Goal: Task Accomplishment & Management: Complete application form

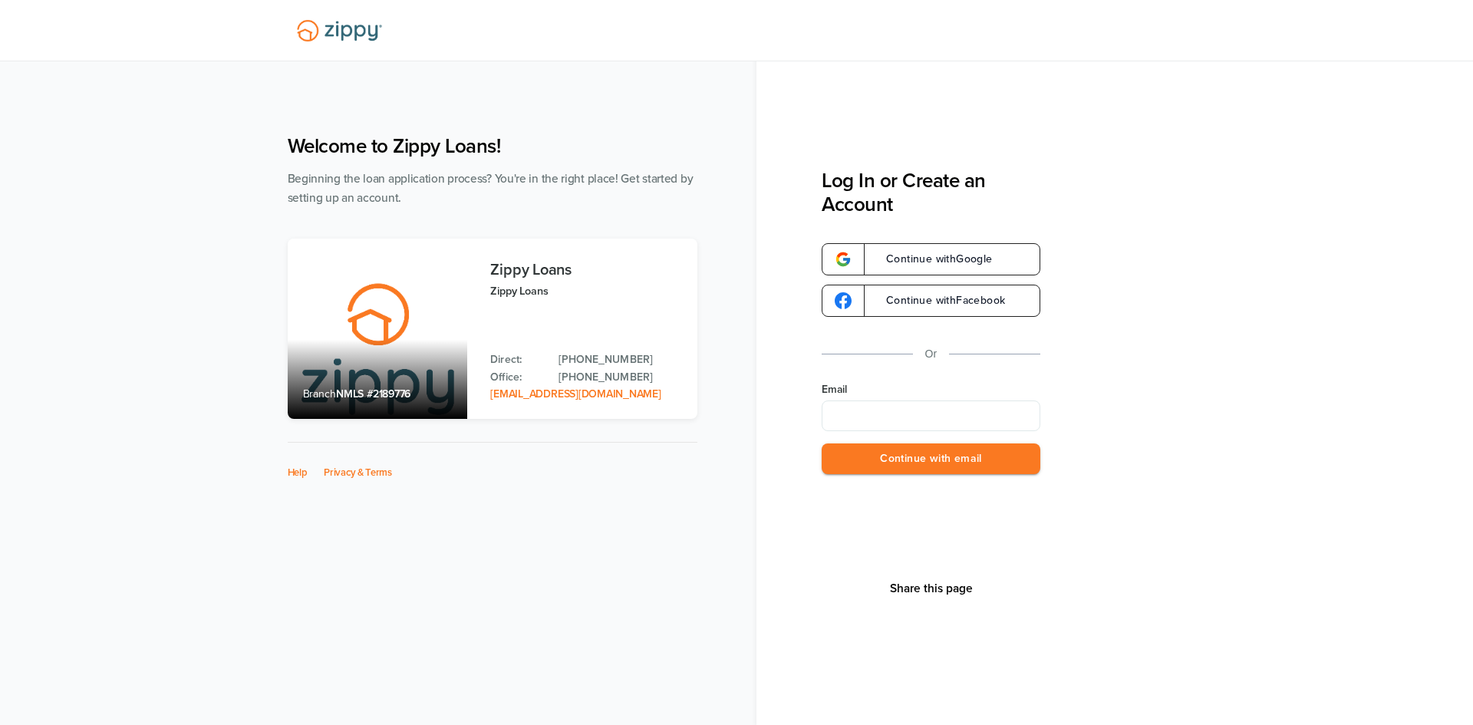
click at [855, 412] on input "Email" at bounding box center [930, 415] width 219 height 31
type input "**********"
click at [917, 466] on button "Continue with email" at bounding box center [930, 458] width 219 height 31
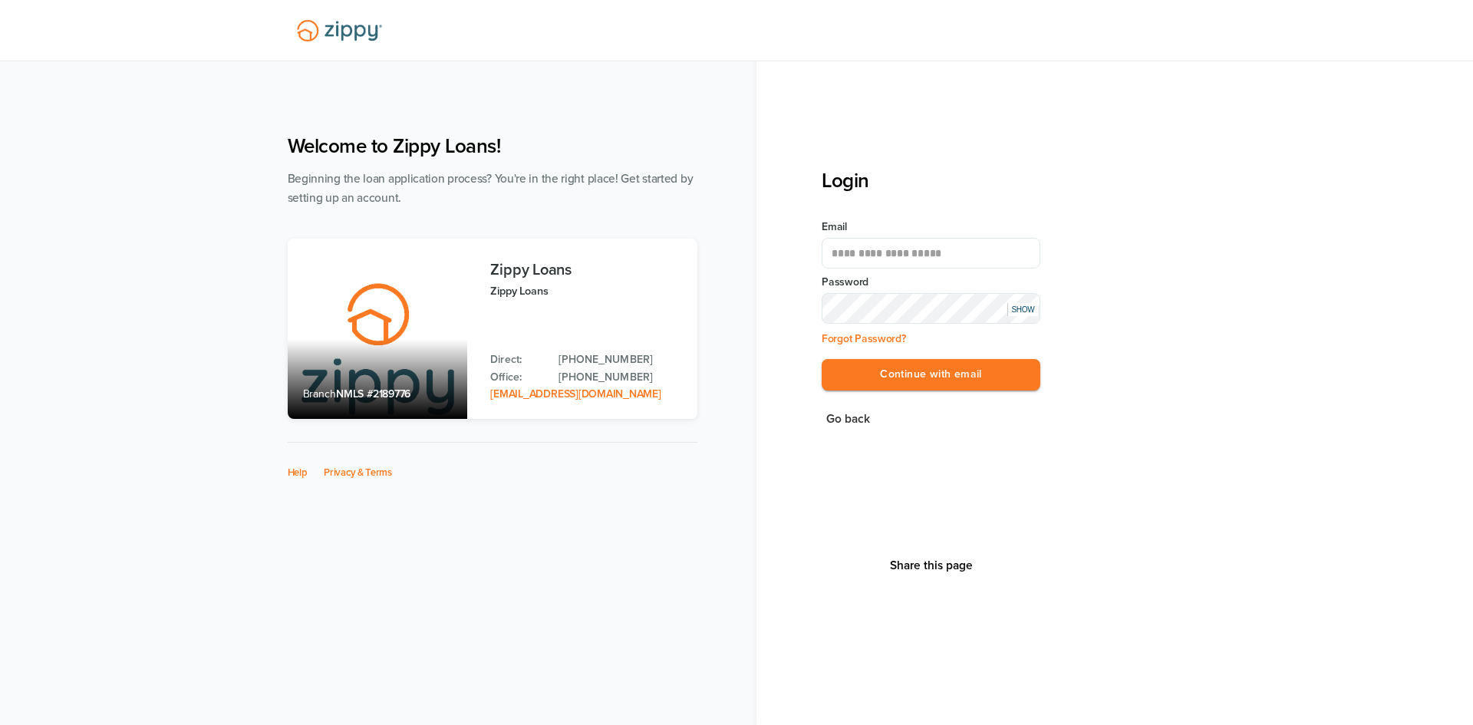
click at [1026, 311] on div "SHOW" at bounding box center [1022, 309] width 31 height 13
click at [927, 371] on button "Continue with email" at bounding box center [930, 374] width 219 height 31
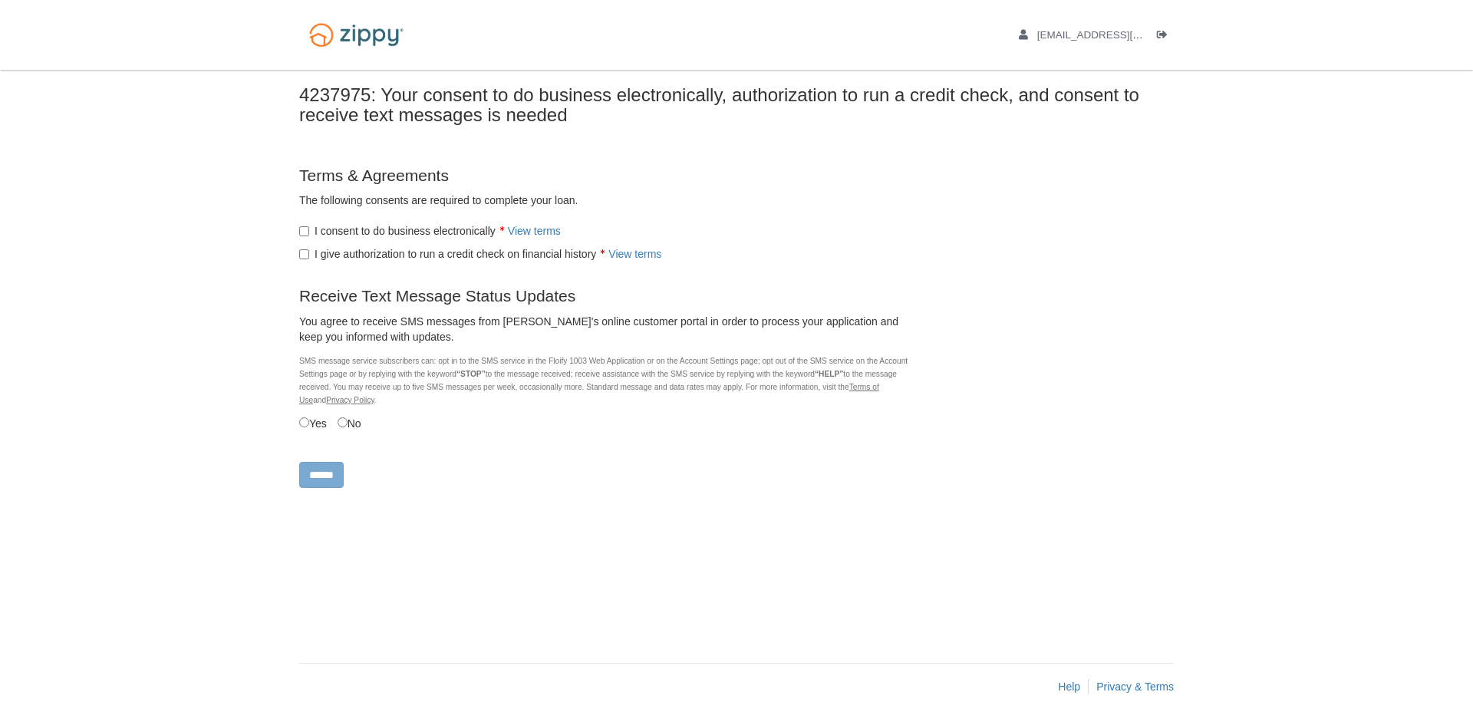
click at [305, 246] on label "I give authorization to run a credit check on financial history View terms" at bounding box center [480, 253] width 362 height 15
click at [333, 476] on input "******" at bounding box center [321, 475] width 44 height 26
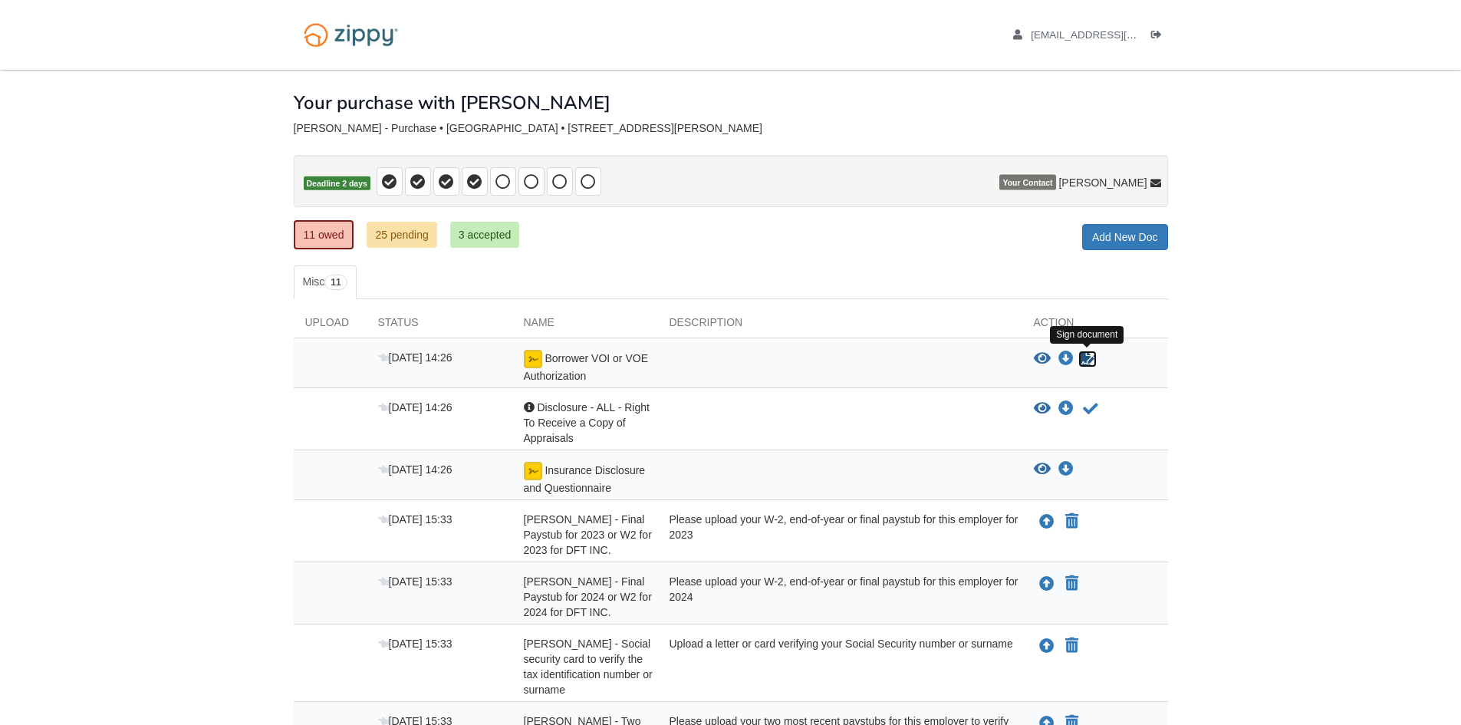
click at [1090, 367] on link "Sign document" at bounding box center [1088, 359] width 20 height 18
click at [387, 237] on link "25 pending" at bounding box center [402, 235] width 70 height 26
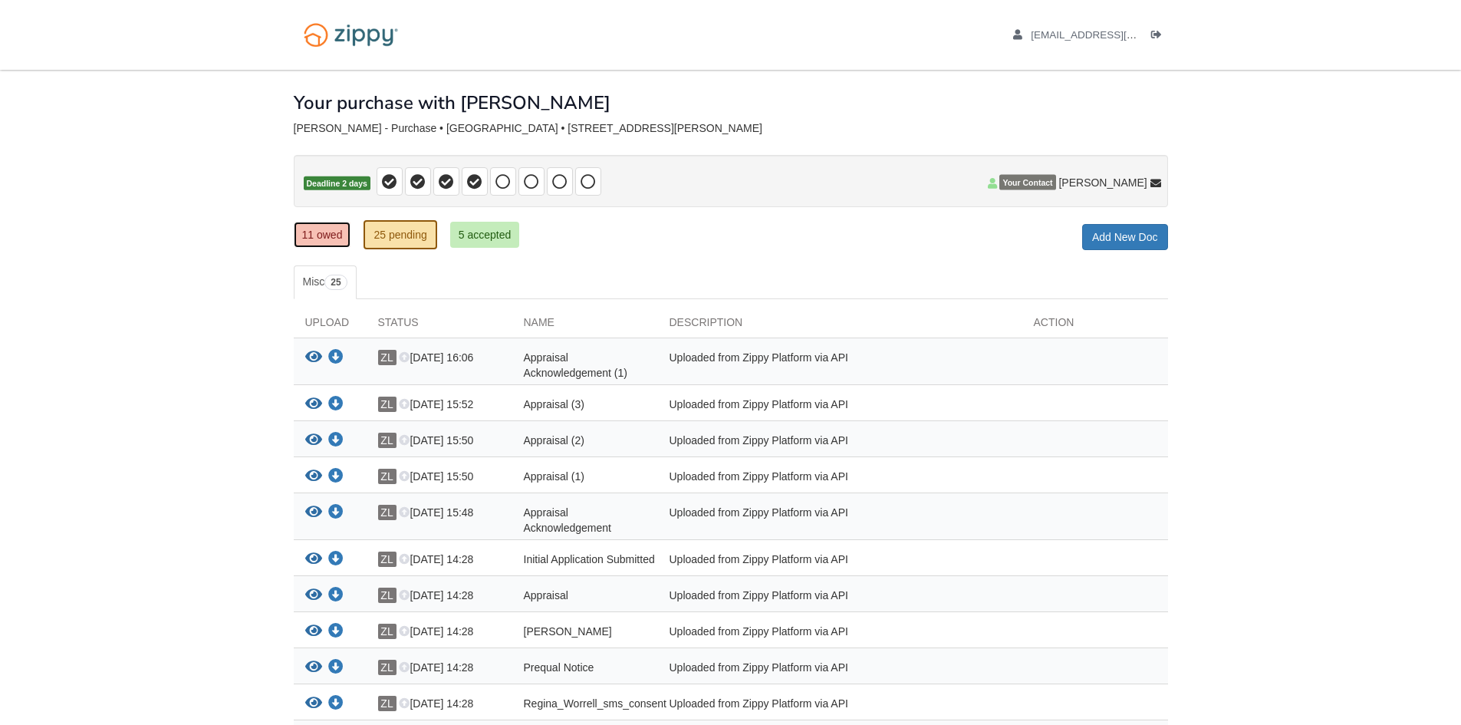
click at [315, 233] on link "11 owed" at bounding box center [323, 235] width 58 height 26
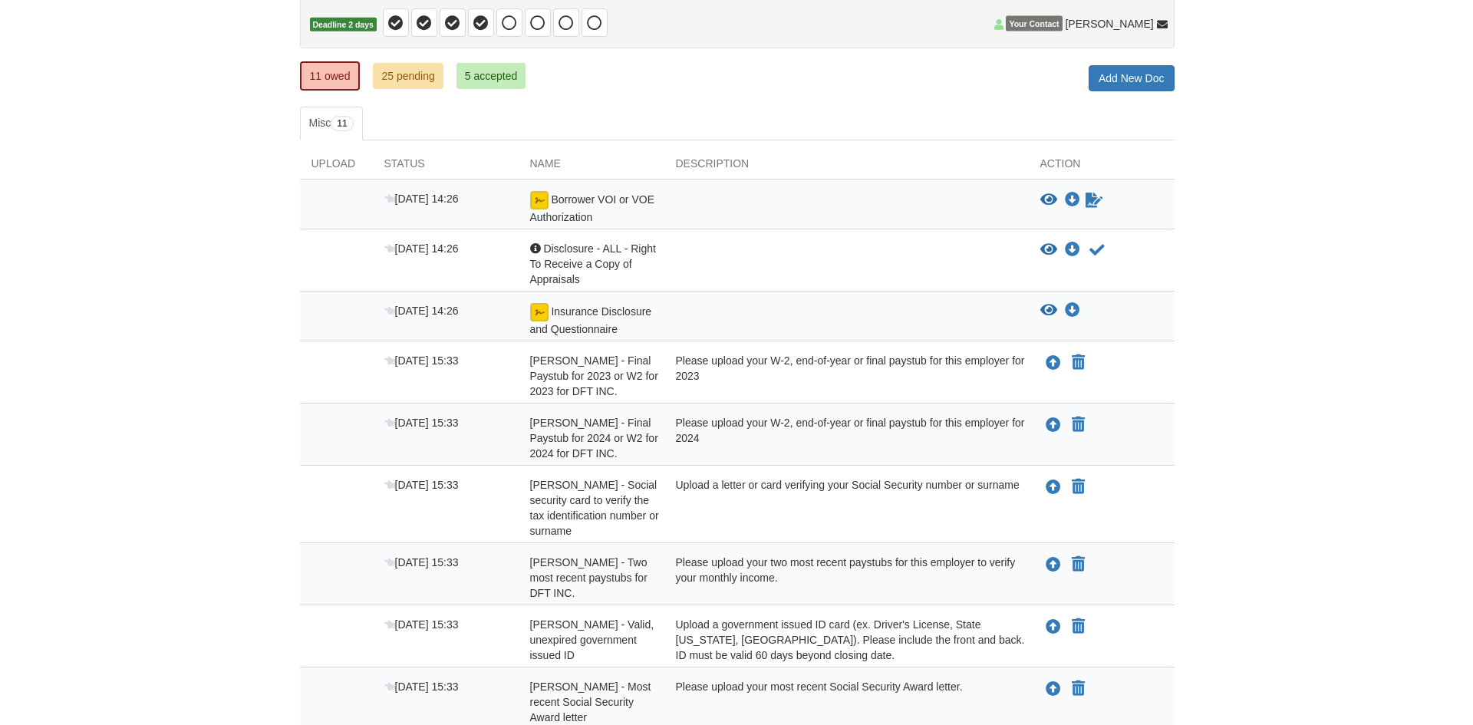
scroll to position [196, 0]
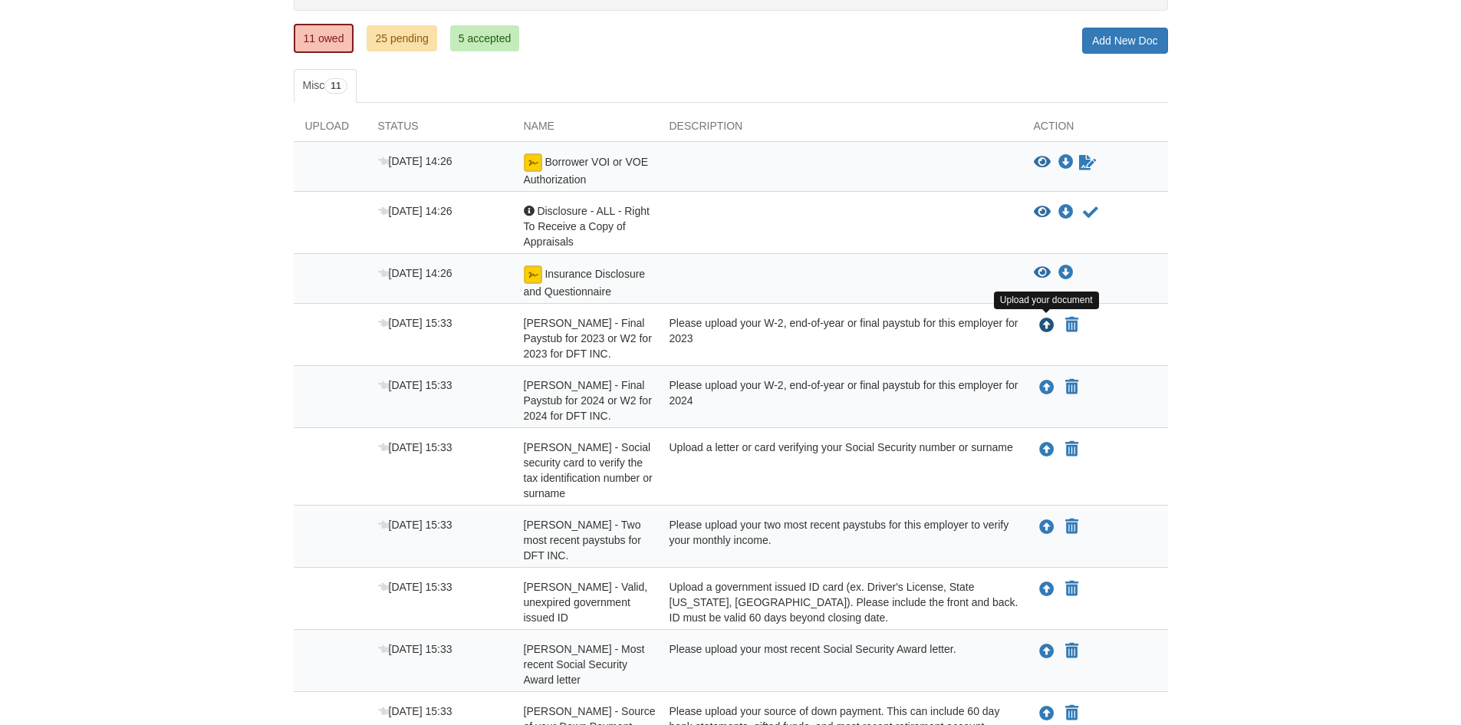
click at [1050, 328] on icon "Upload Jennifer Rockow - Final Paystub for 2023 or W2 for 2023 for DFT INC." at bounding box center [1046, 325] width 15 height 15
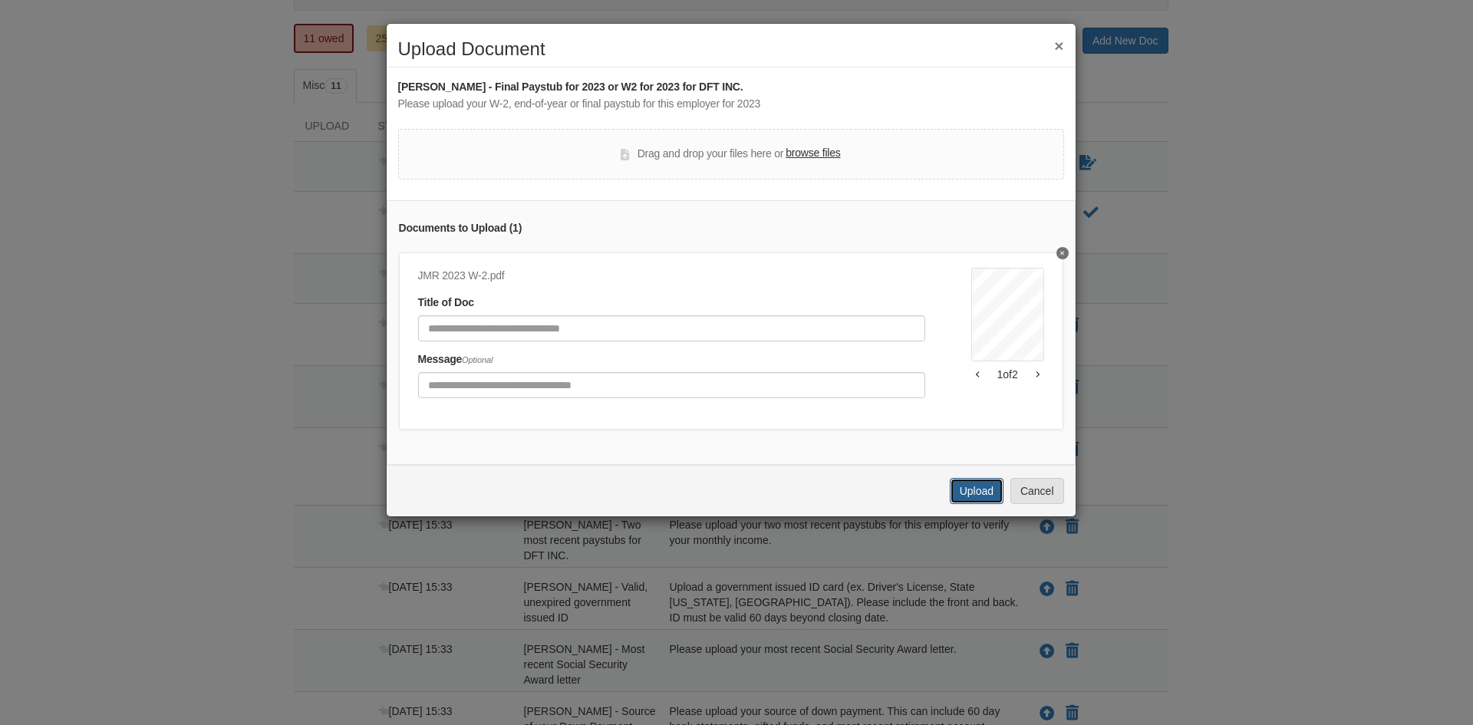
click at [960, 503] on button "Upload" at bounding box center [977, 491] width 54 height 26
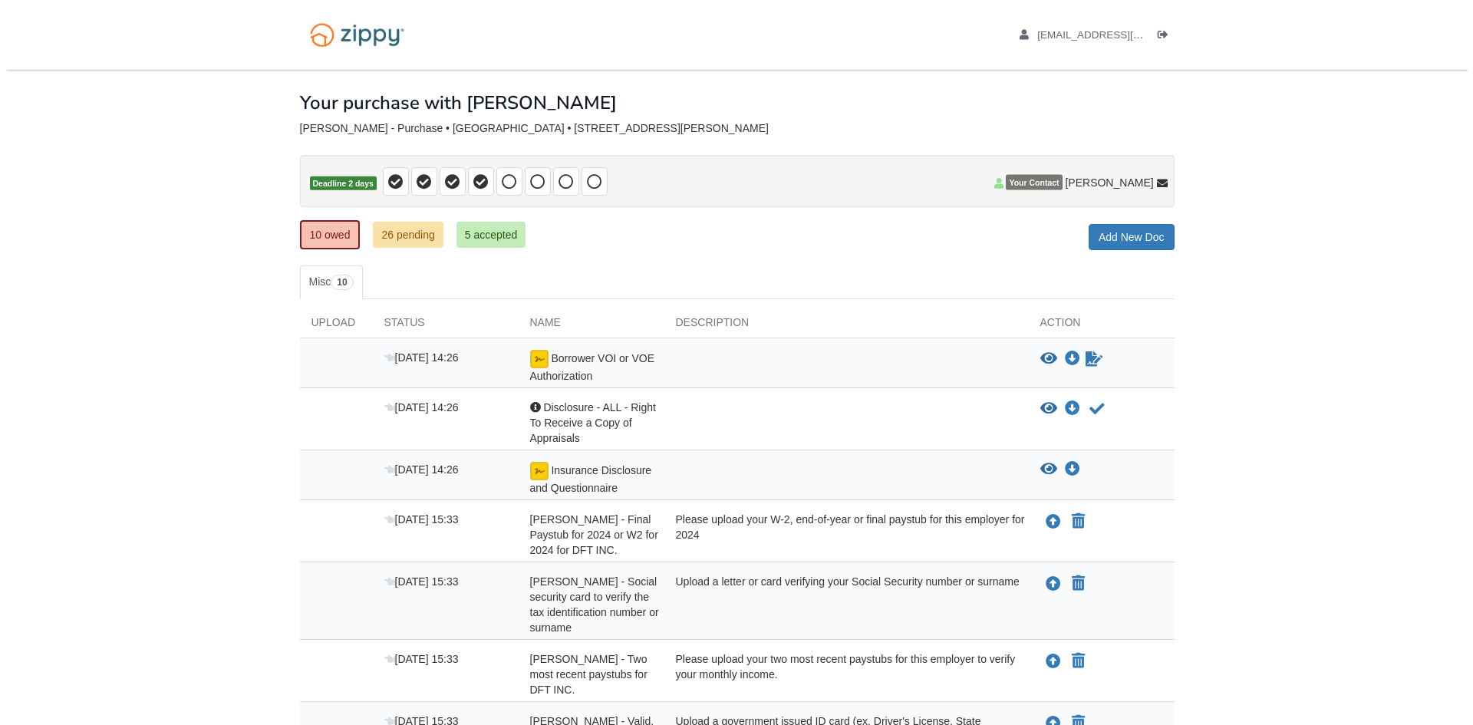
scroll to position [196, 0]
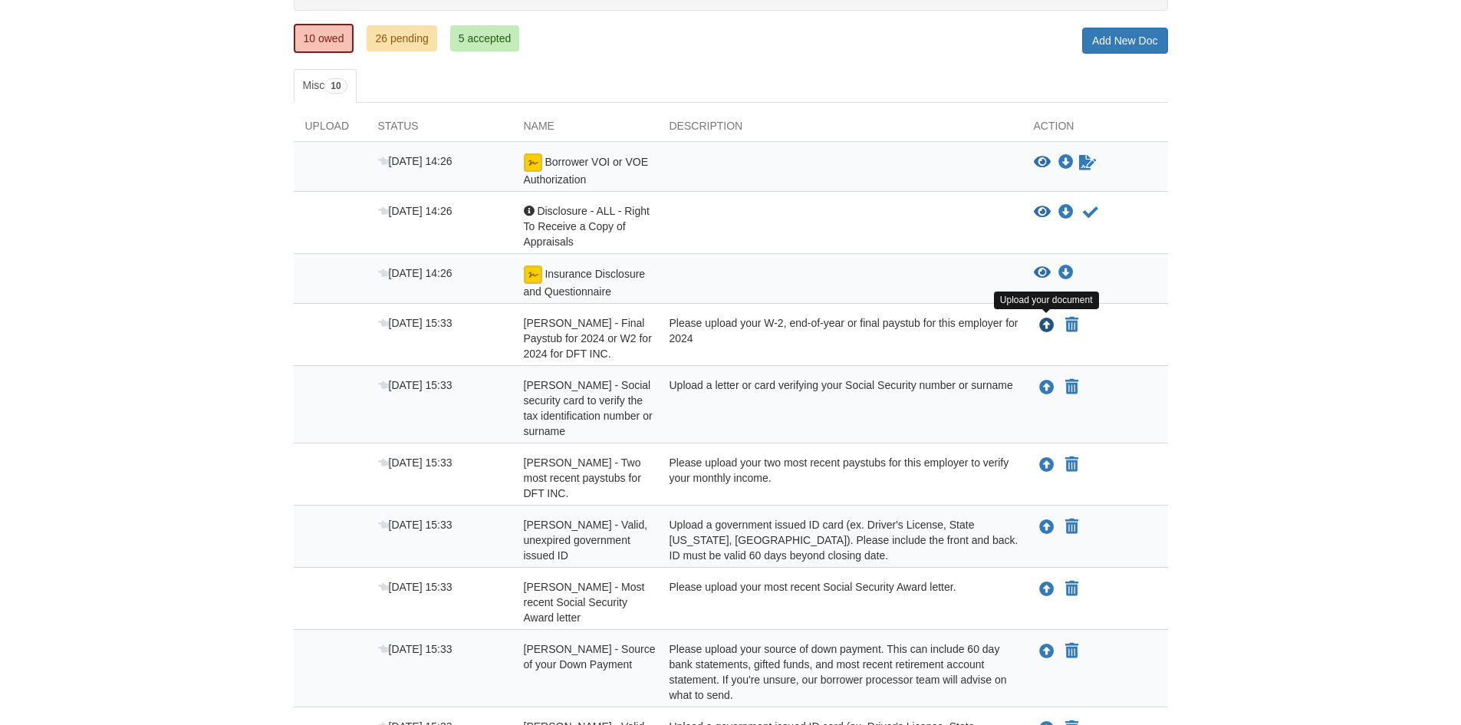
click at [1039, 326] on icon "Upload Jennifer Rockow - Final Paystub for 2024 or W2 for 2024 for DFT INC." at bounding box center [1046, 325] width 15 height 15
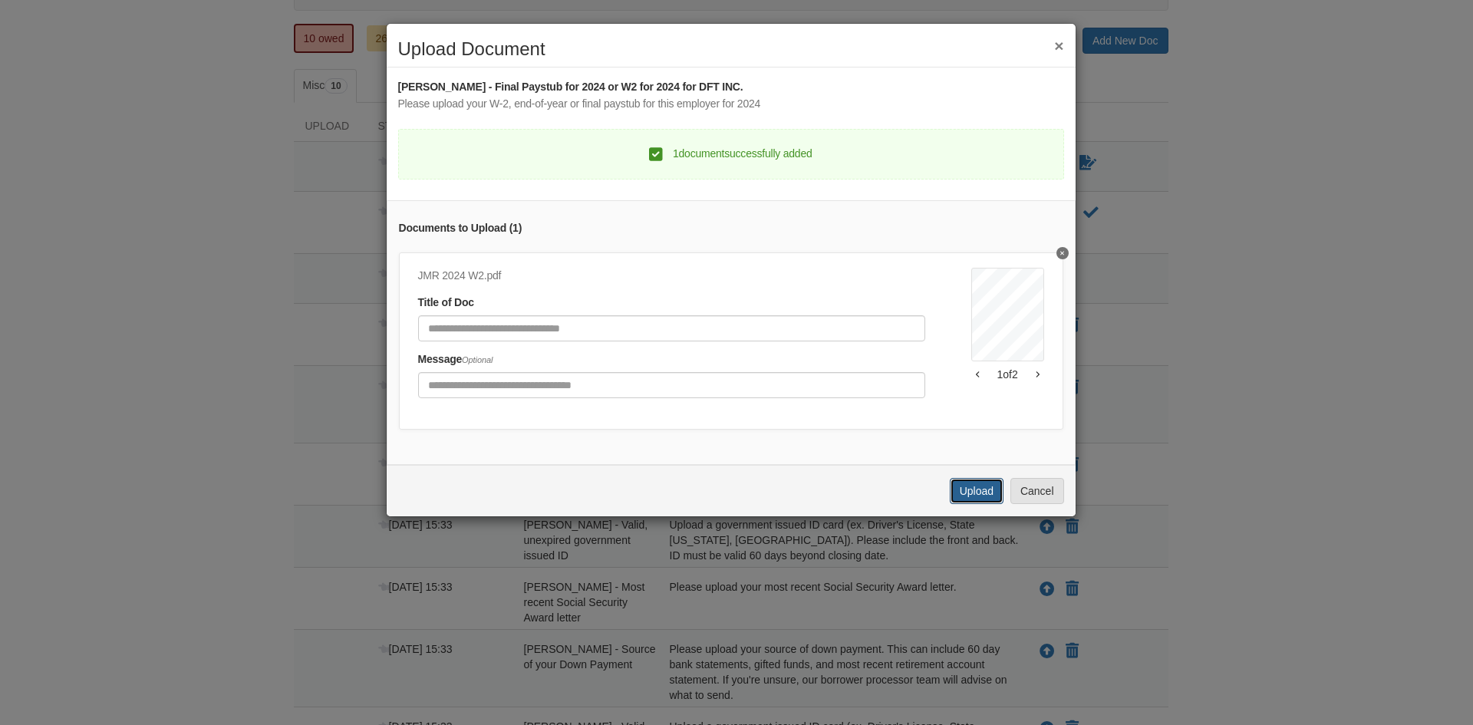
click at [981, 496] on button "Upload" at bounding box center [977, 491] width 54 height 26
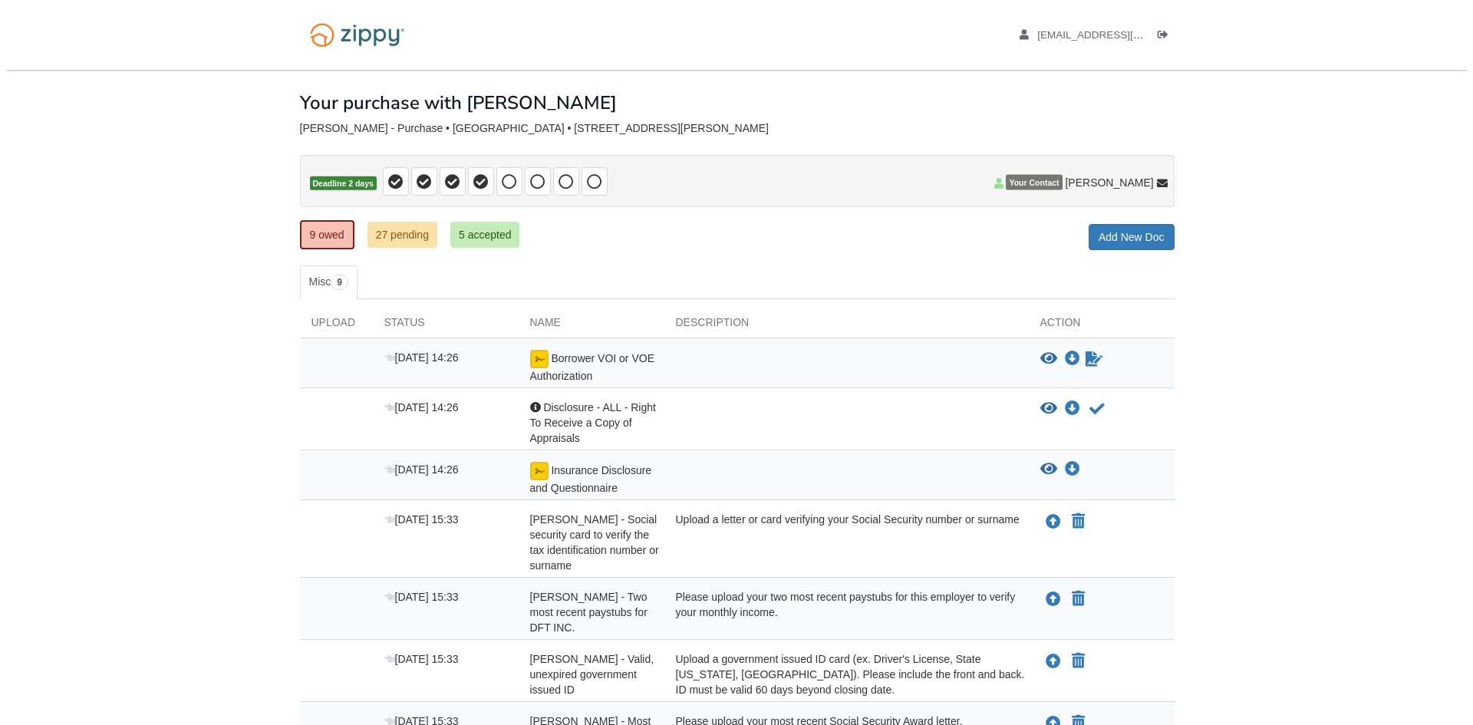
scroll to position [196, 0]
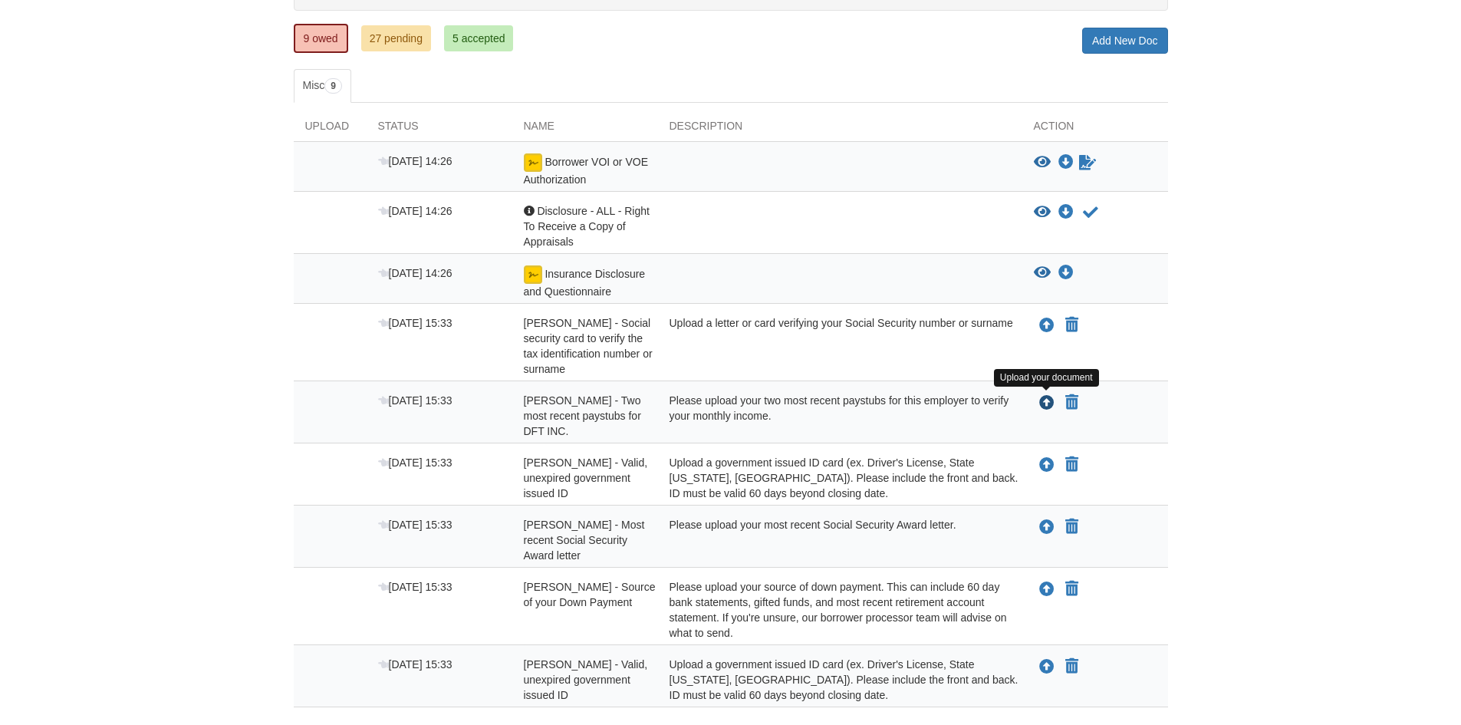
click at [1045, 402] on icon "Upload Jennifer Rockow - Two most recent paystubs for DFT INC." at bounding box center [1046, 403] width 15 height 15
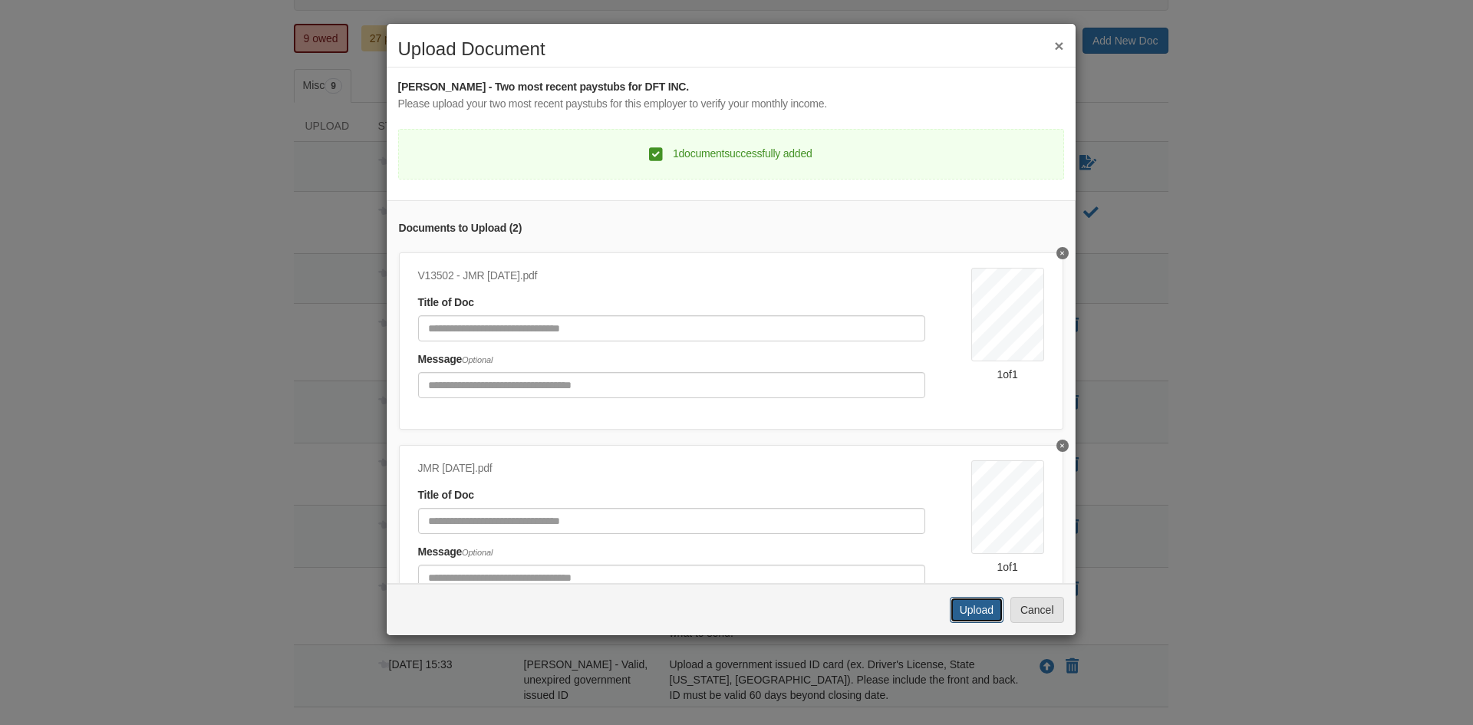
click at [971, 617] on button "Upload" at bounding box center [977, 610] width 54 height 26
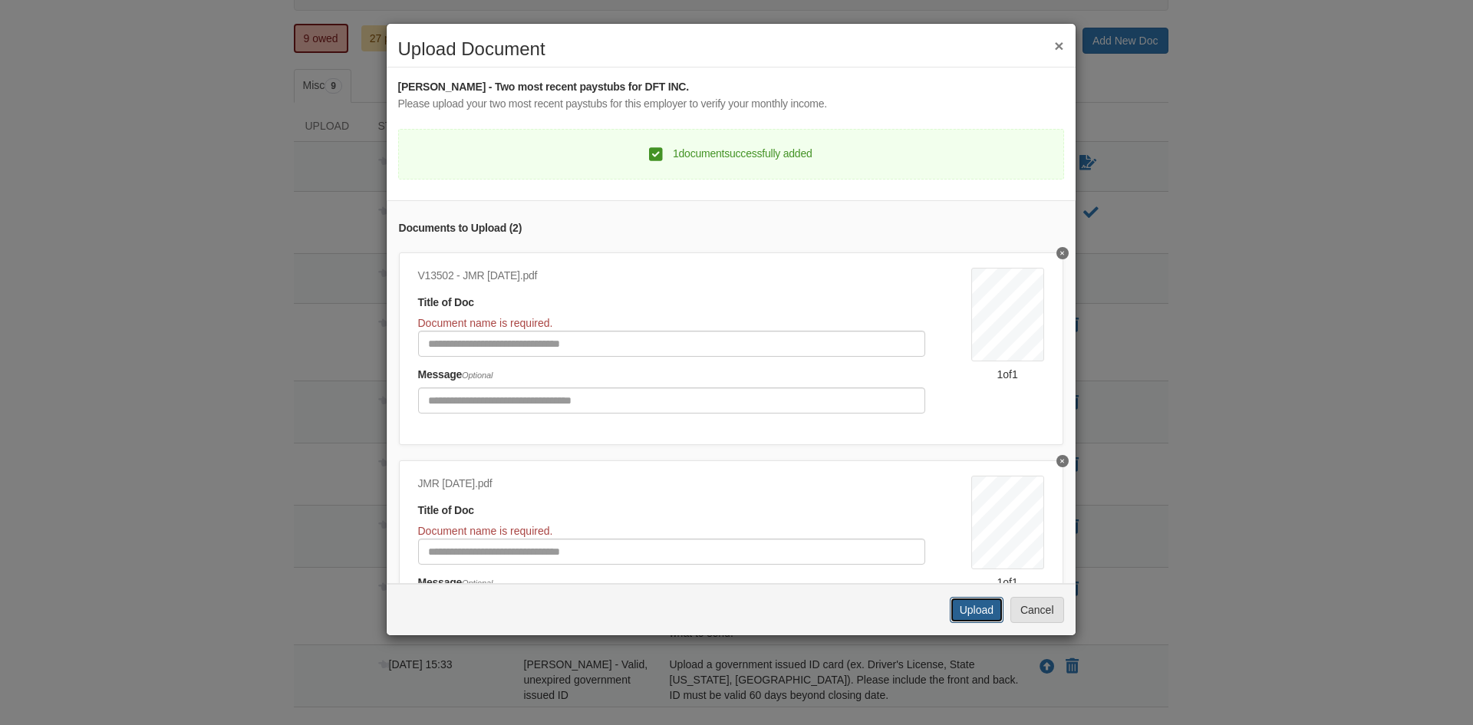
click at [979, 610] on button "Upload" at bounding box center [977, 610] width 54 height 26
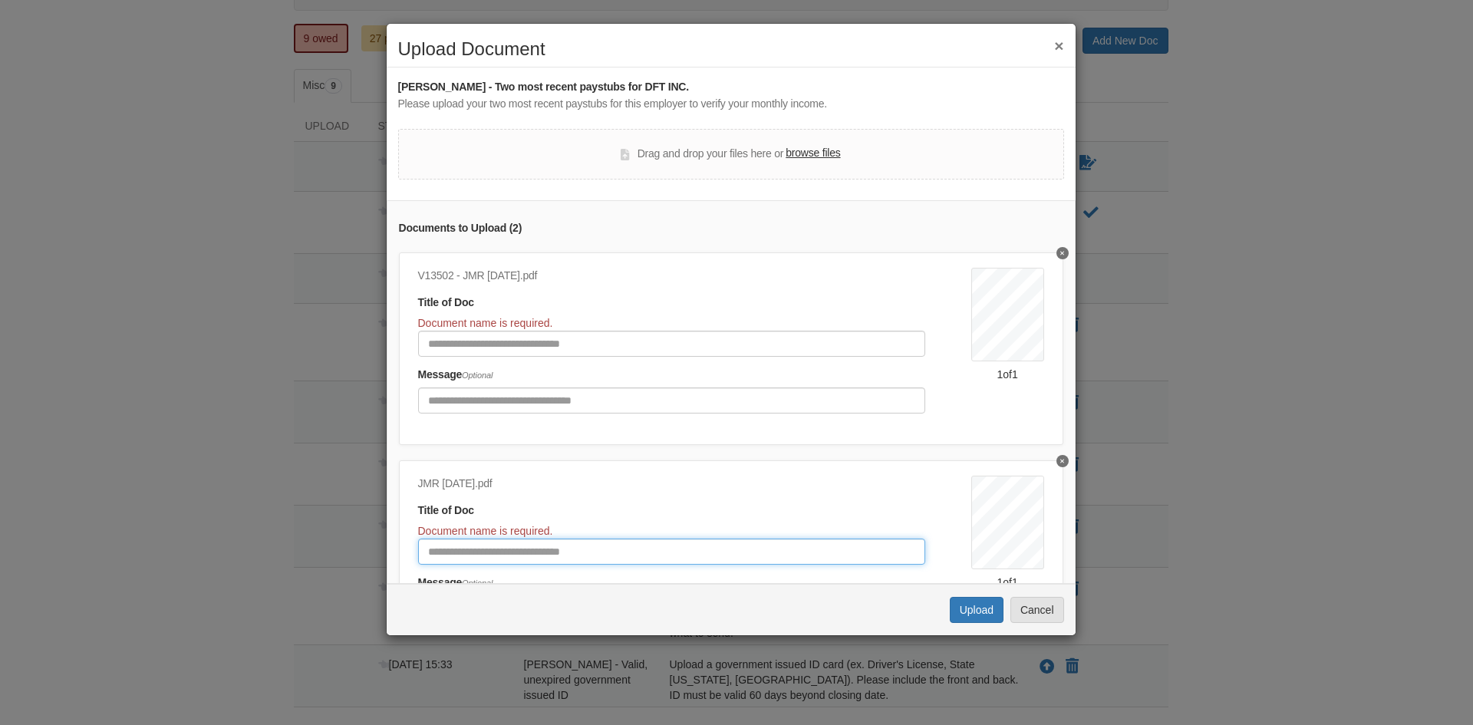
click at [449, 549] on input "Document Title" at bounding box center [671, 551] width 507 height 26
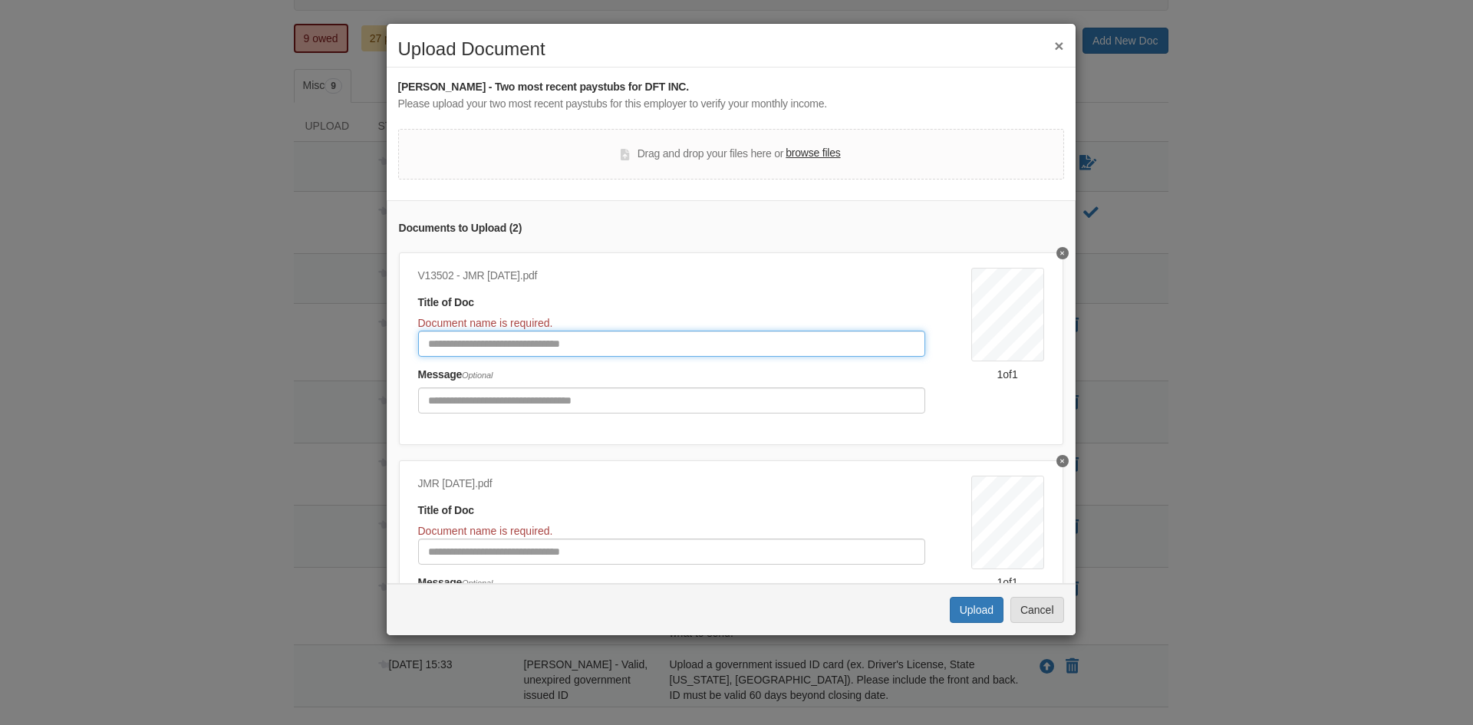
click at [455, 331] on input "Document Title" at bounding box center [671, 344] width 507 height 26
type input "**********"
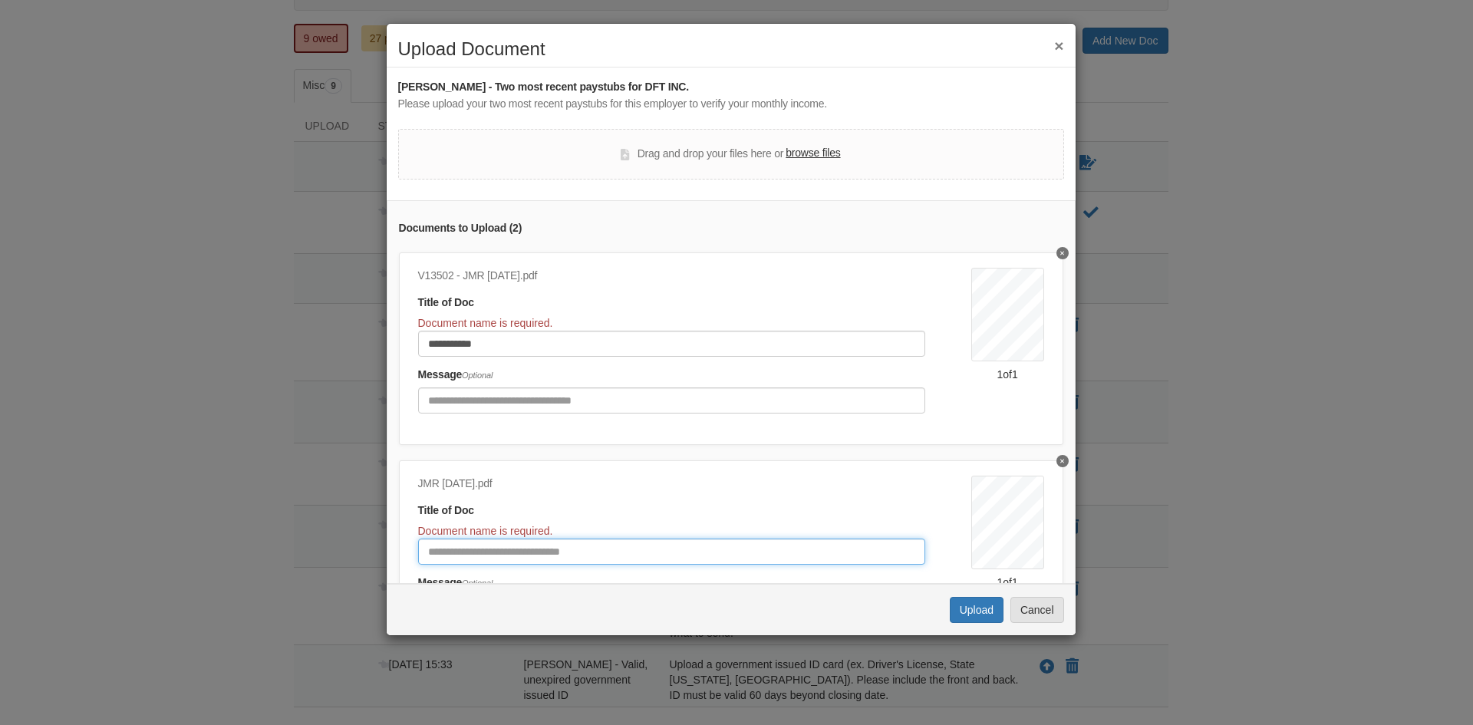
click at [477, 559] on input "Document Title" at bounding box center [671, 551] width 507 height 26
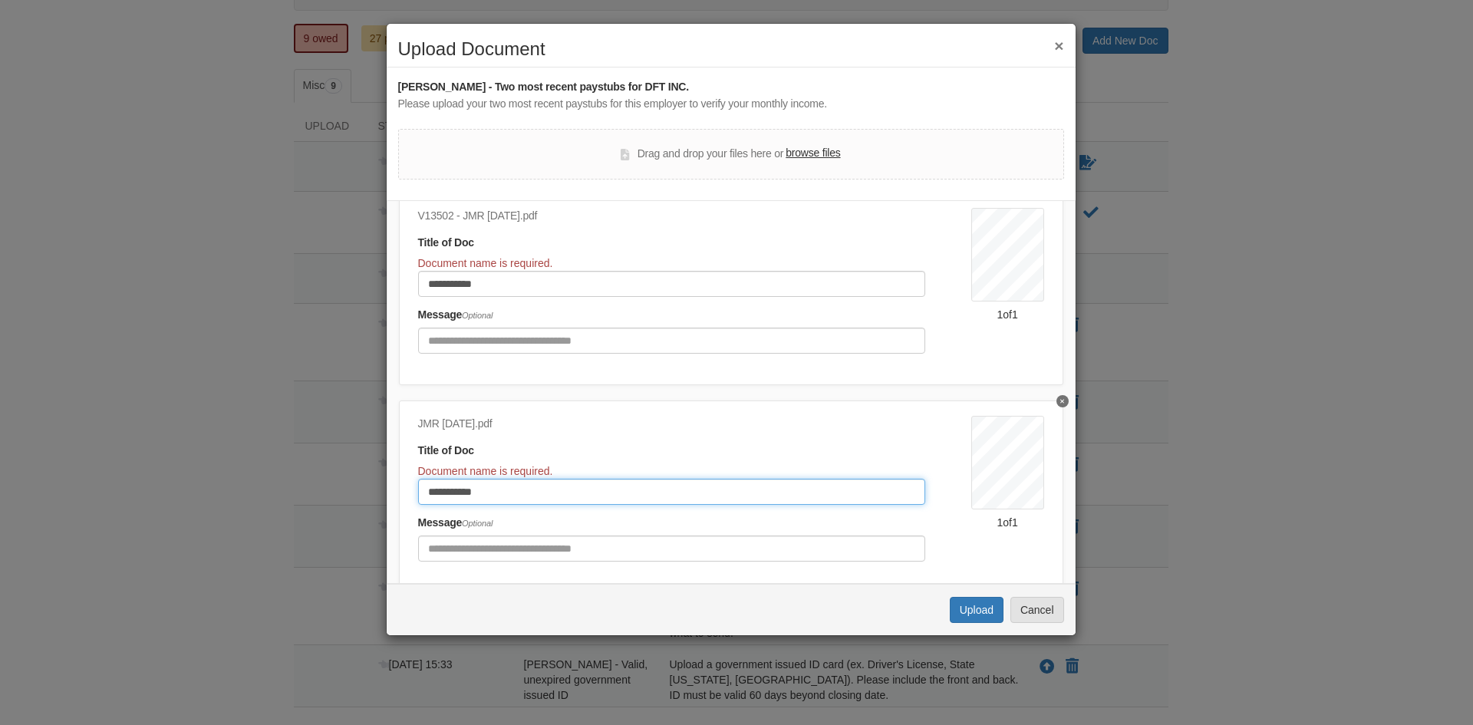
scroll to position [116, 0]
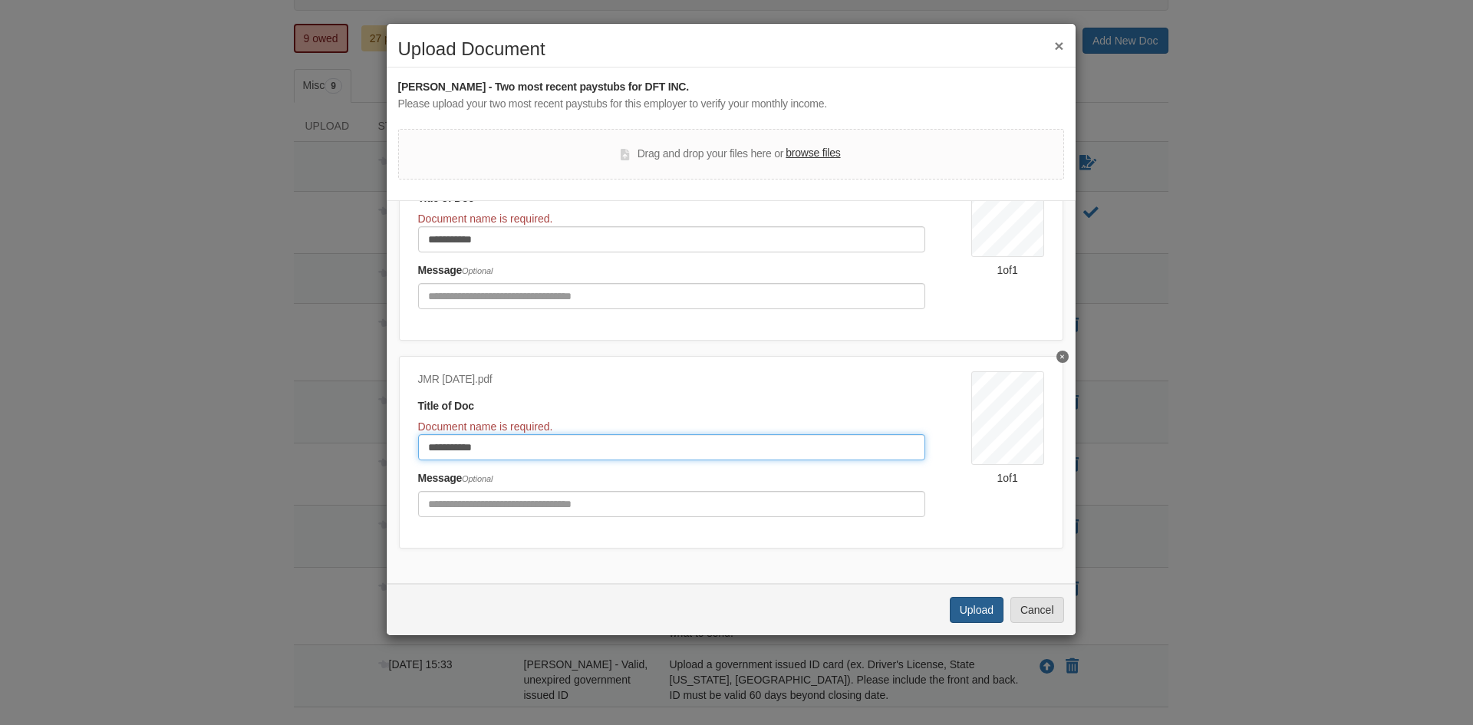
type input "**********"
click at [974, 607] on button "Upload" at bounding box center [977, 610] width 54 height 26
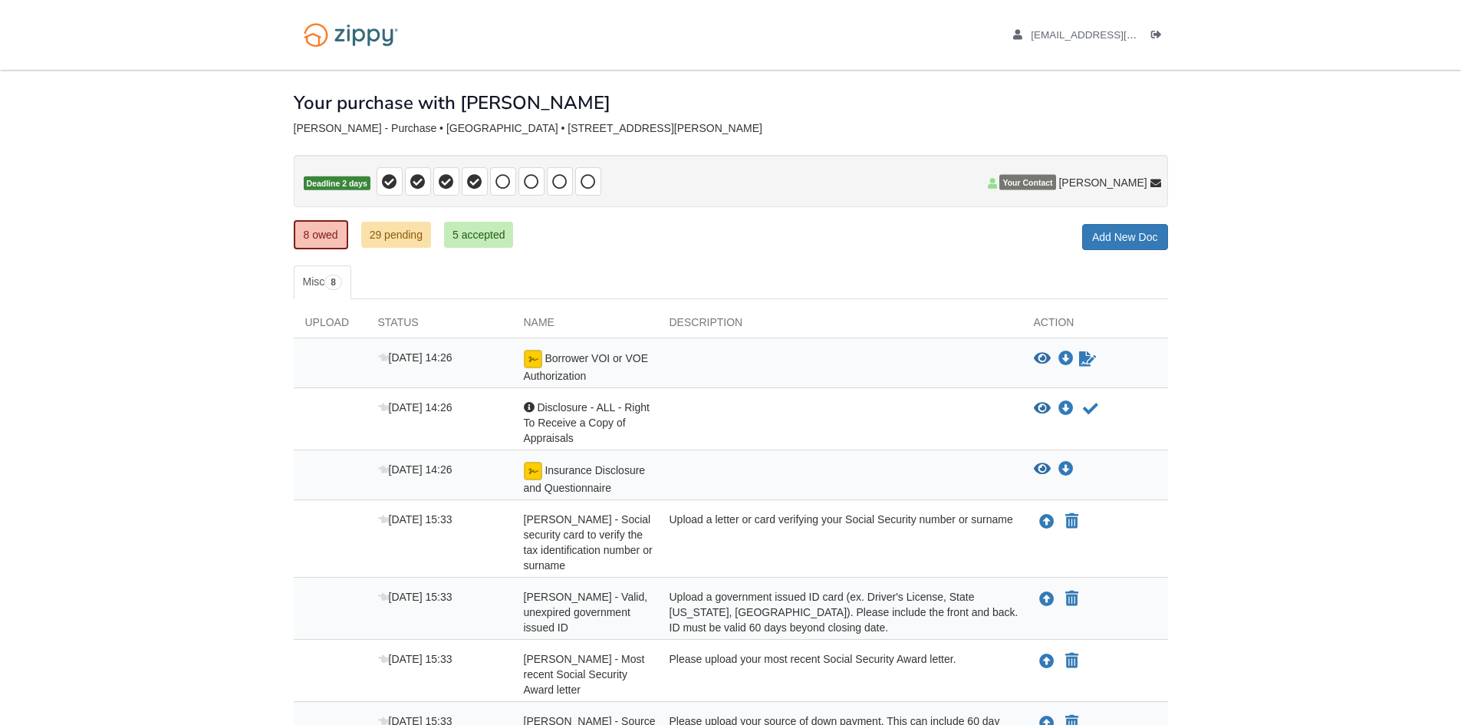
scroll to position [196, 0]
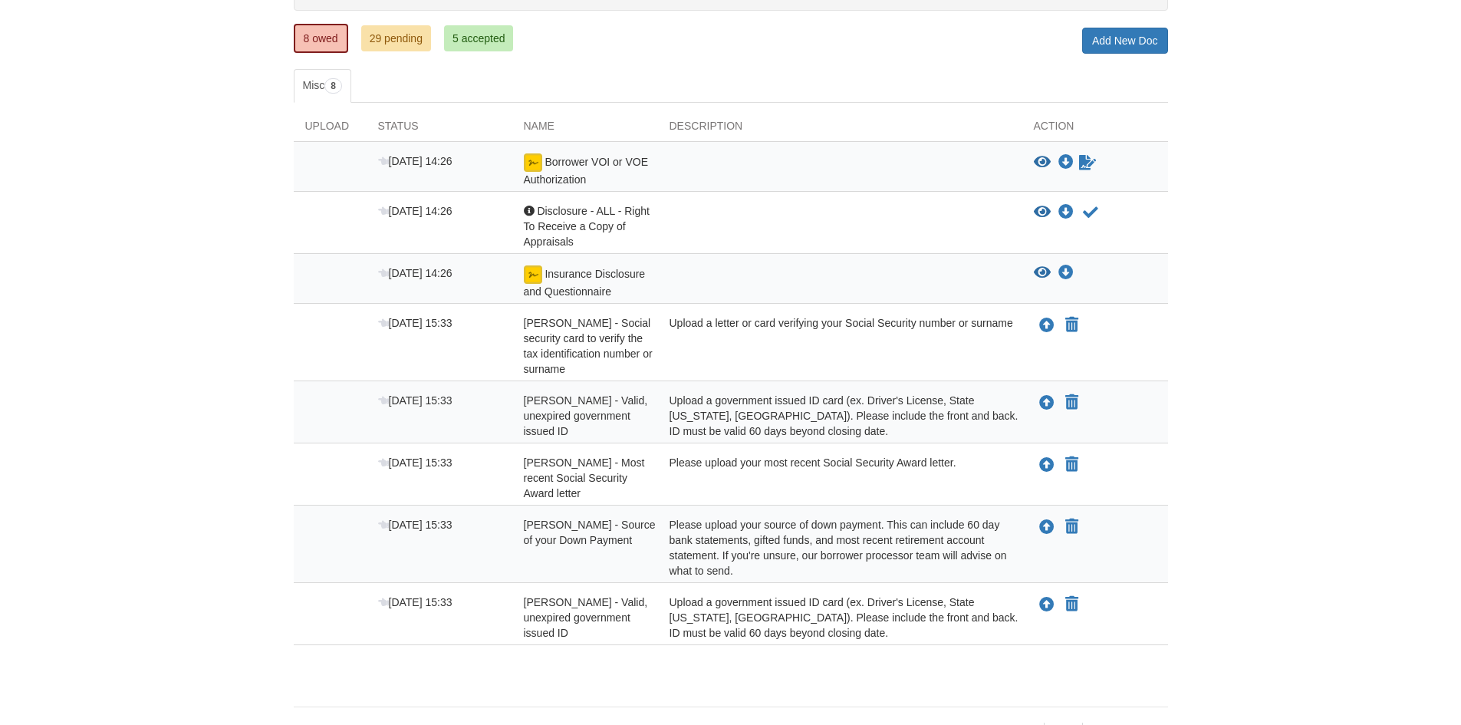
click at [1329, 240] on body "[EMAIL_ADDRESS][DOMAIN_NAME] Logout" at bounding box center [730, 286] width 1461 height 965
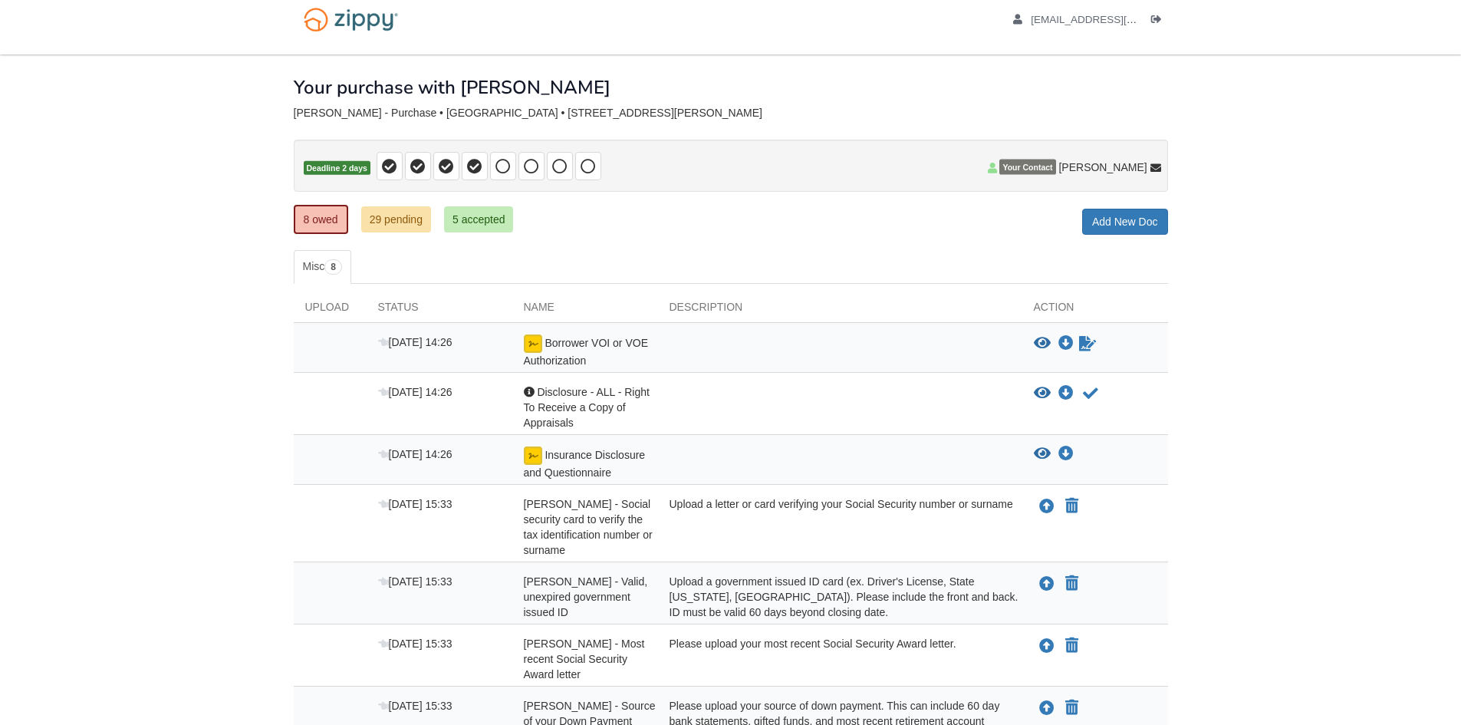
scroll to position [0, 0]
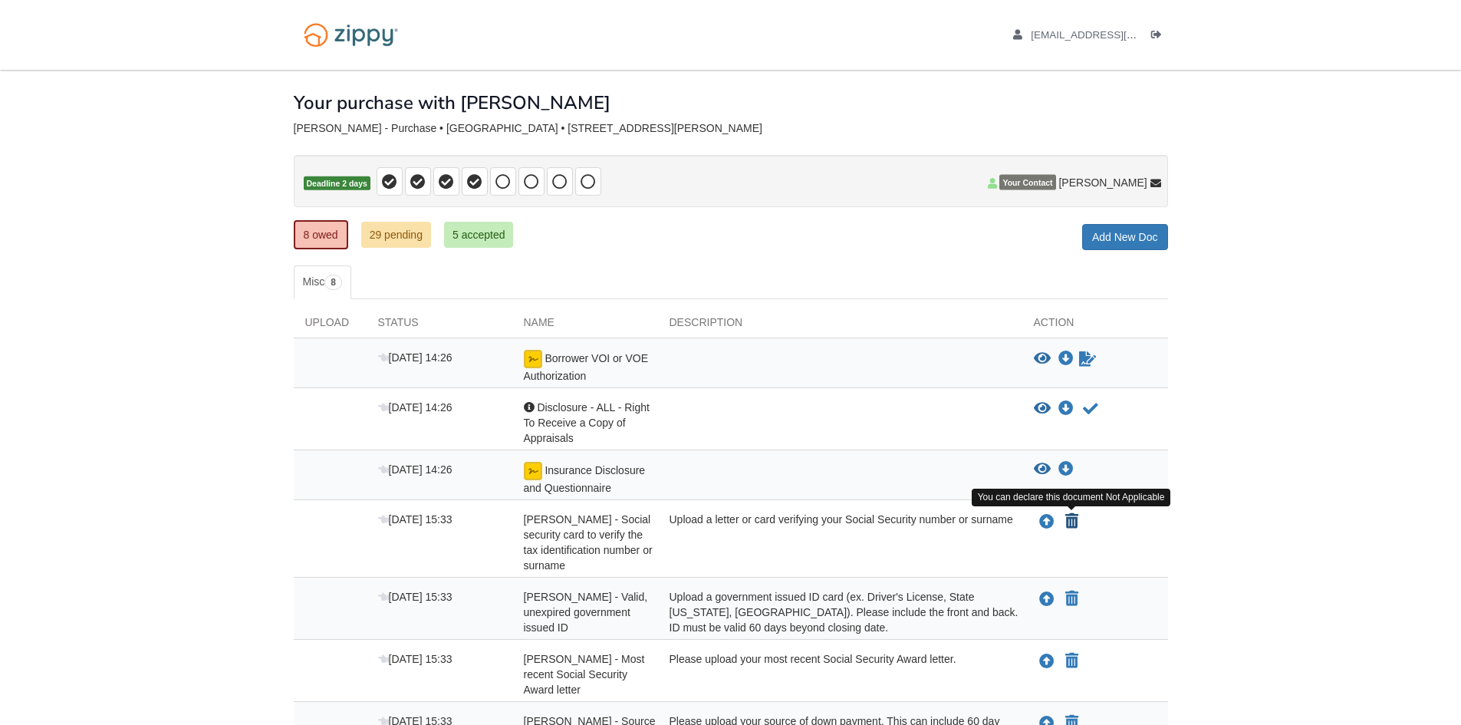
click at [1068, 525] on icon "Declare Jennifer Rockow - Social security card to verify the tax identification…" at bounding box center [1071, 521] width 13 height 15
type input "**********"
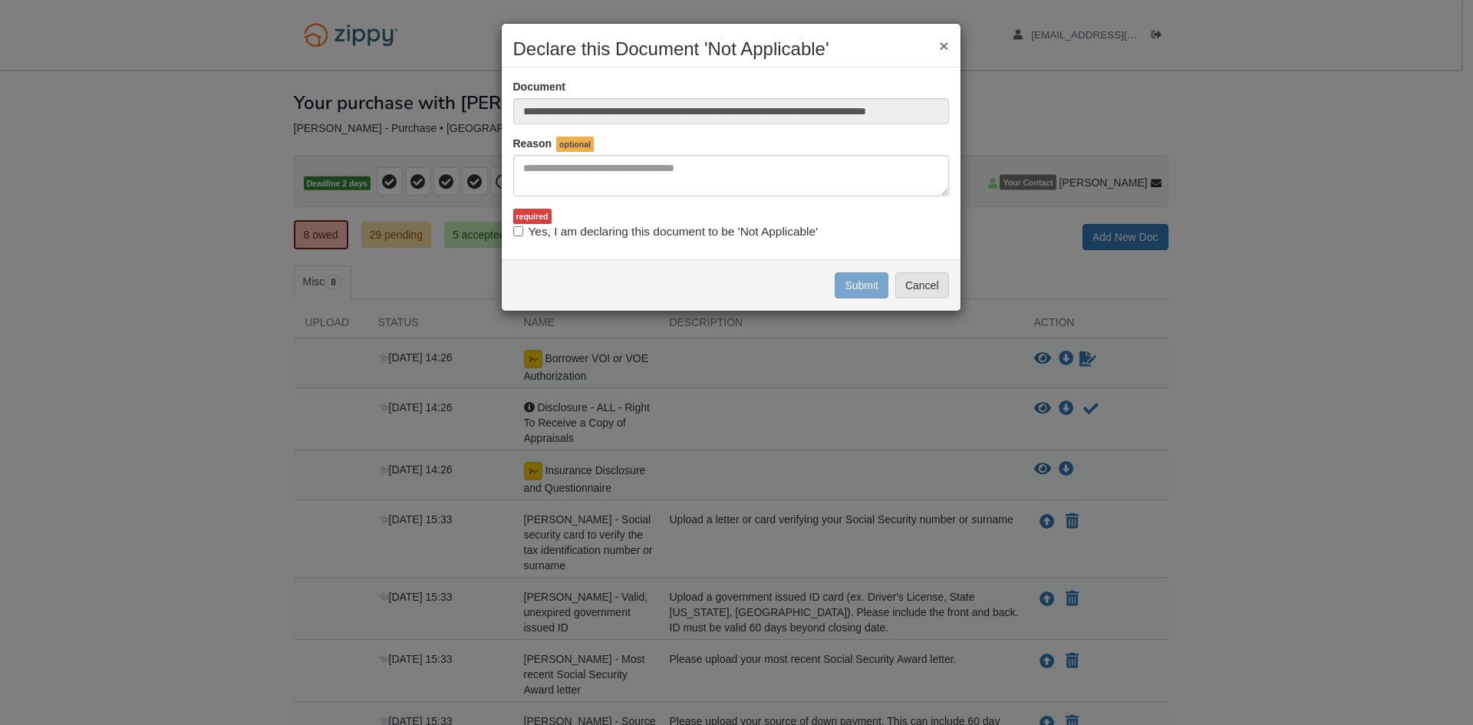
click at [941, 42] on button "×" at bounding box center [943, 46] width 9 height 16
